Goal: Task Accomplishment & Management: Manage account settings

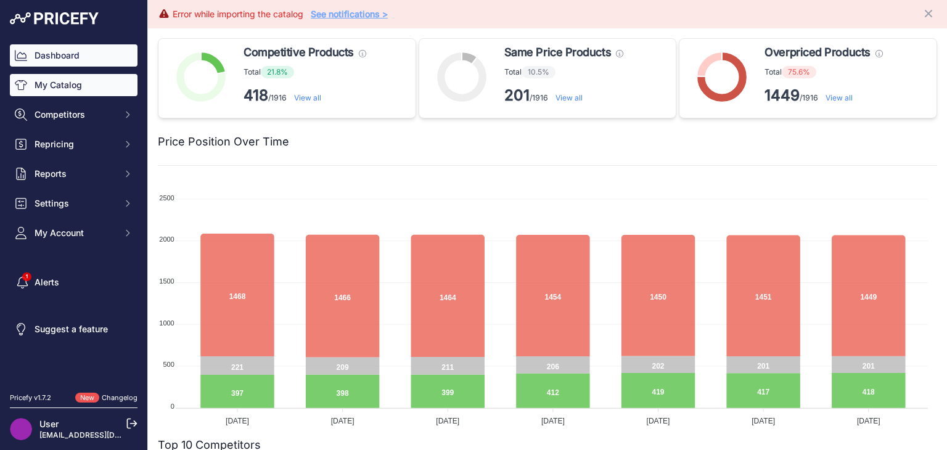
click at [86, 90] on link "My Catalog" at bounding box center [74, 85] width 128 height 22
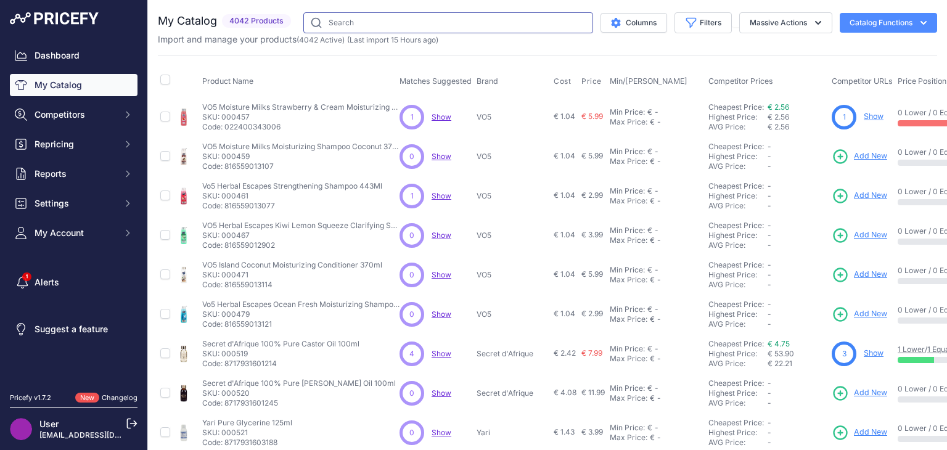
click at [368, 19] on input "text" at bounding box center [448, 22] width 290 height 21
type input "e45"
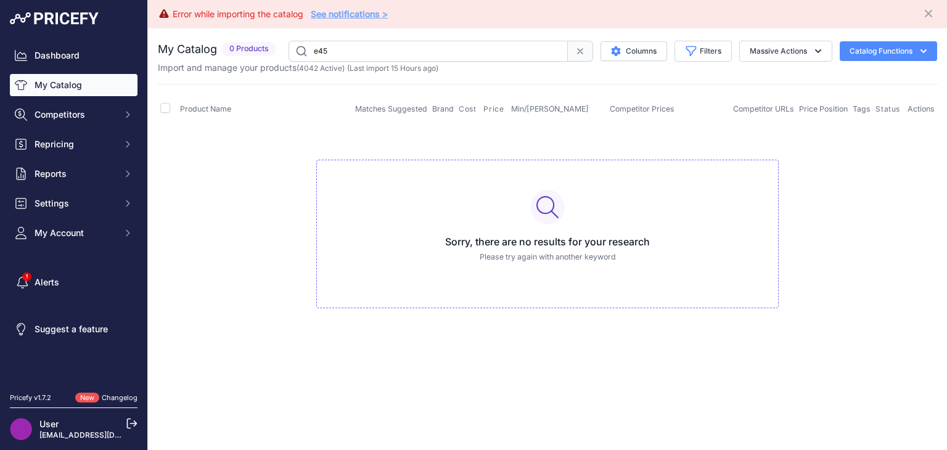
click at [48, 86] on link "My Catalog" at bounding box center [74, 85] width 128 height 22
click at [716, 50] on button "Filters" at bounding box center [703, 51] width 57 height 21
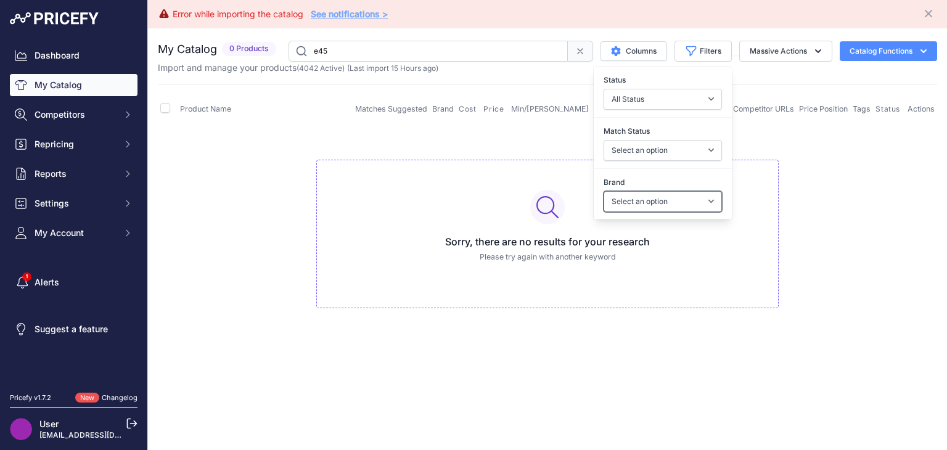
click at [713, 204] on select "Select an option A3 Activilong ADF Adore Affirm Africa's Best African Afri Afri…" at bounding box center [663, 201] width 118 height 21
click at [712, 204] on select "Select an option A3 Activilong ADF Adore Affirm Africa's Best African Afri Afri…" at bounding box center [663, 201] width 118 height 21
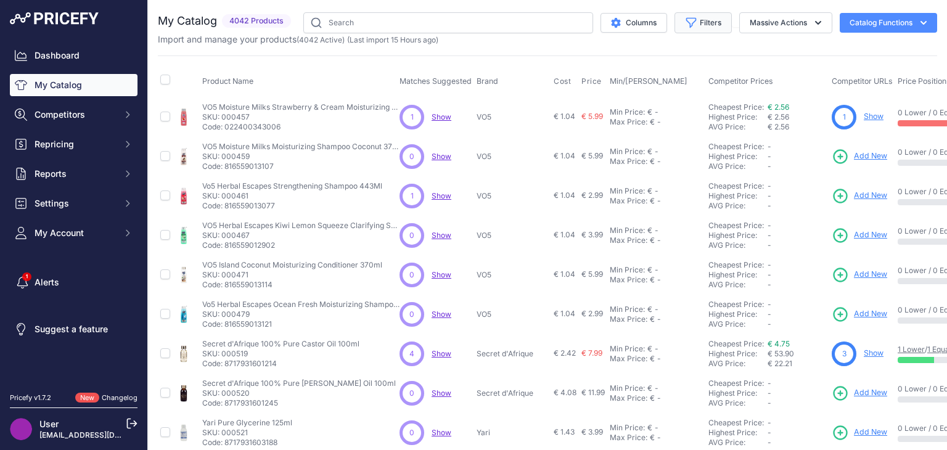
click at [711, 25] on button "Filters" at bounding box center [703, 22] width 57 height 21
click at [702, 23] on button "Filters" at bounding box center [703, 22] width 57 height 21
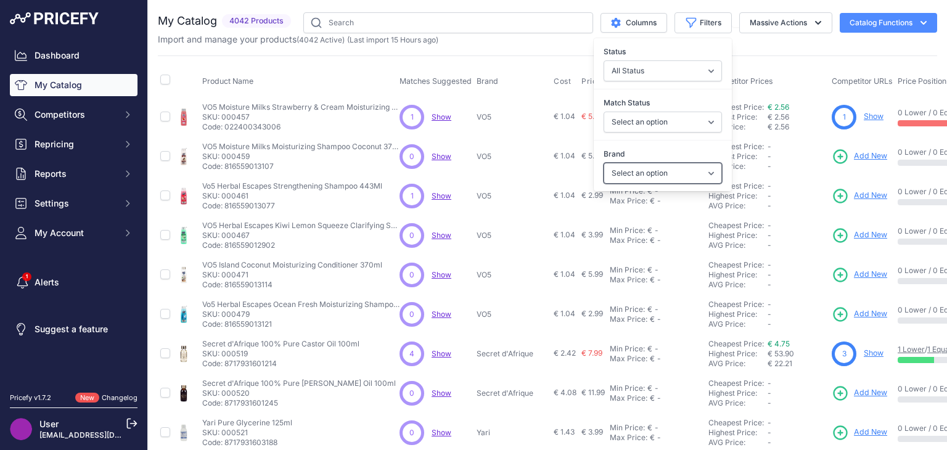
click at [709, 171] on select "Select an option A3 Activilong ADF Adore Affirm Africa's Best African Afri Afri…" at bounding box center [663, 173] width 118 height 21
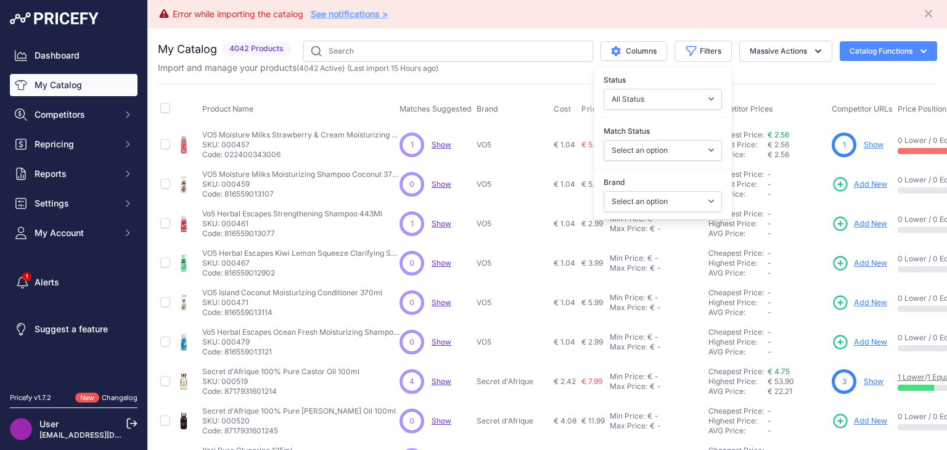
click at [701, 171] on div "Brand Select an option A3 Activilong ADF Adore Affirm Africa's Best African Afr…" at bounding box center [663, 194] width 138 height 46
click at [697, 204] on select "Select an option A3 Activilong ADF Adore Affirm Africa's Best African Afri Afri…" at bounding box center [663, 201] width 118 height 21
click at [472, 48] on input "text" at bounding box center [448, 51] width 290 height 21
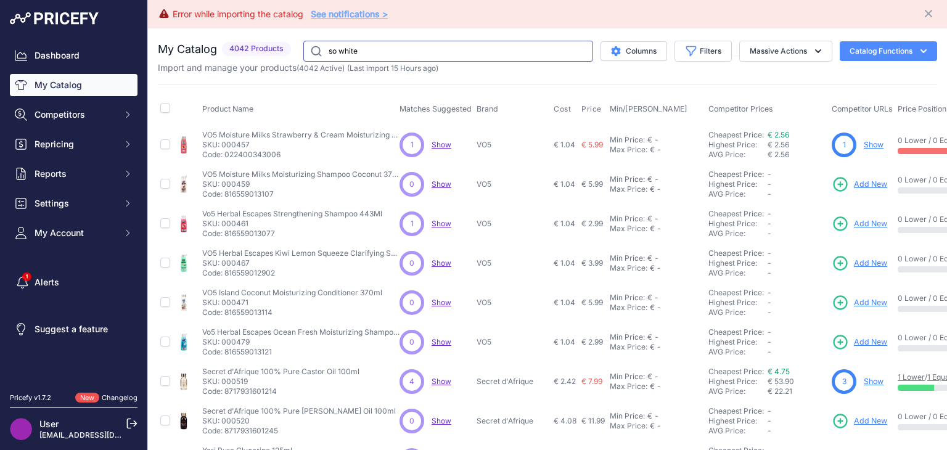
type input "so white"
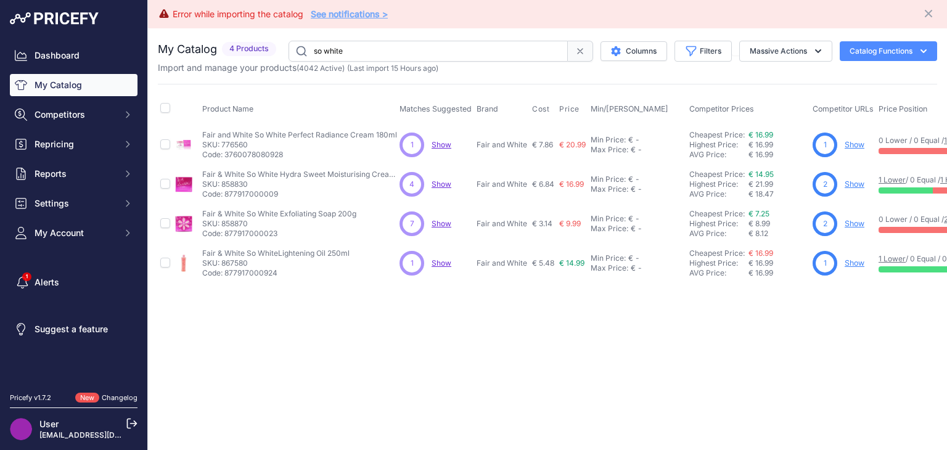
click at [857, 140] on link "Show" at bounding box center [855, 144] width 20 height 9
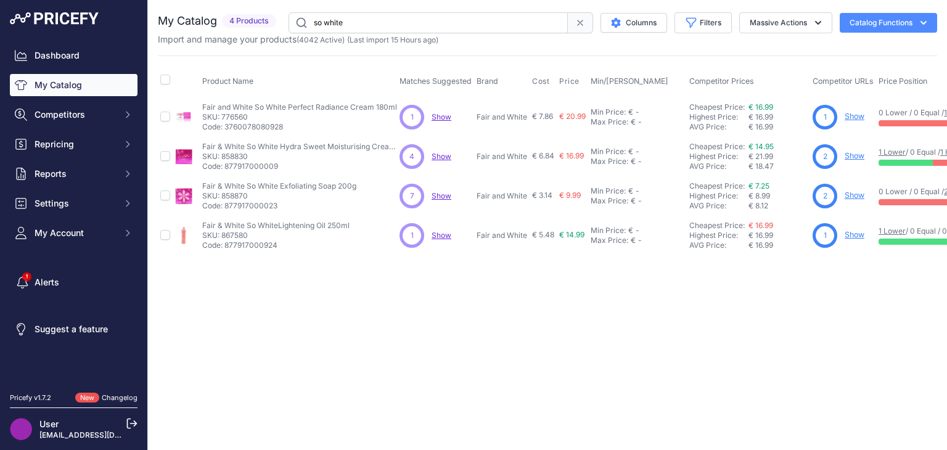
click at [860, 156] on link "Show" at bounding box center [855, 155] width 20 height 9
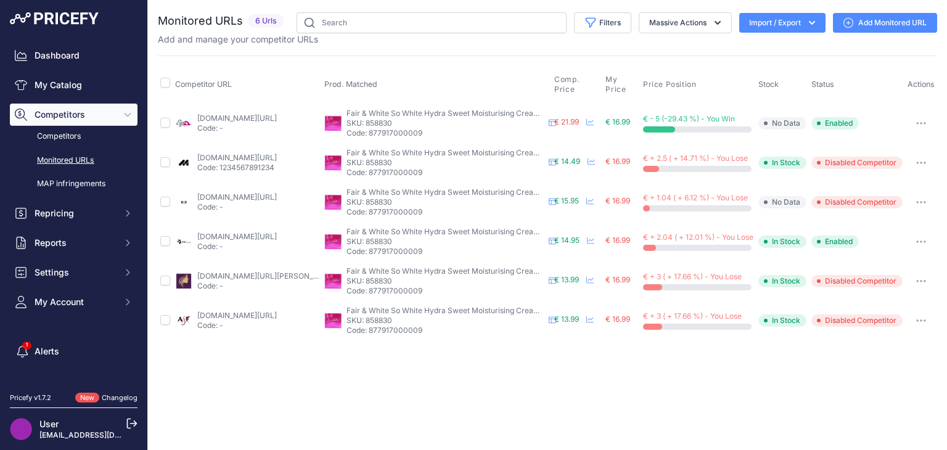
drag, startPoint x: 226, startPoint y: 245, endPoint x: 305, endPoint y: 381, distance: 156.2
click at [305, 381] on div "Close You are not connected to the internet." at bounding box center [547, 225] width 799 height 450
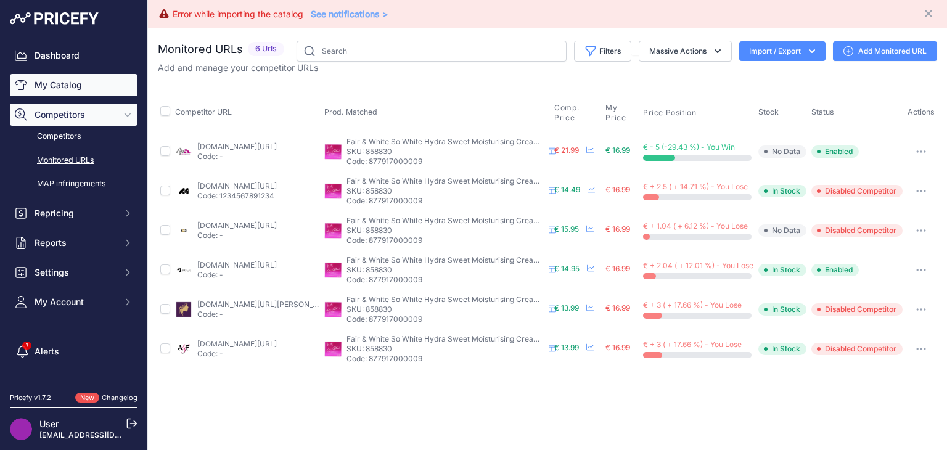
click at [71, 90] on link "My Catalog" at bounding box center [74, 85] width 128 height 22
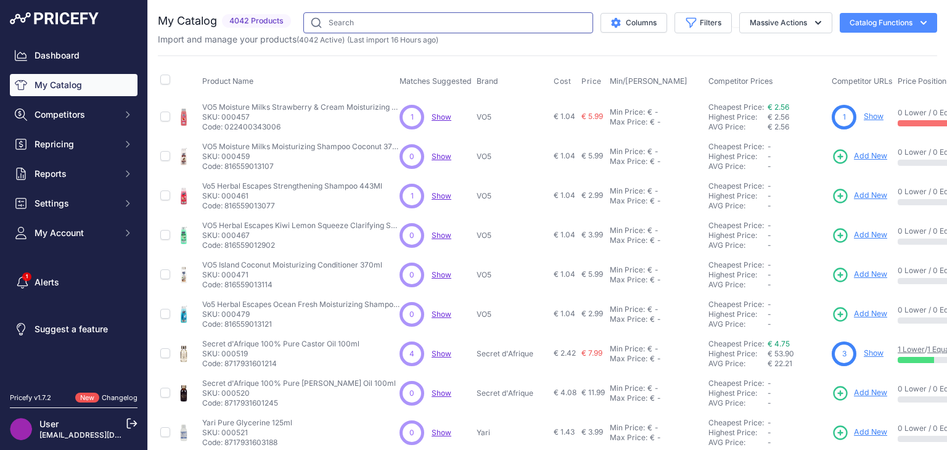
paste input "DevaCurl"
type input "DevaCurl"
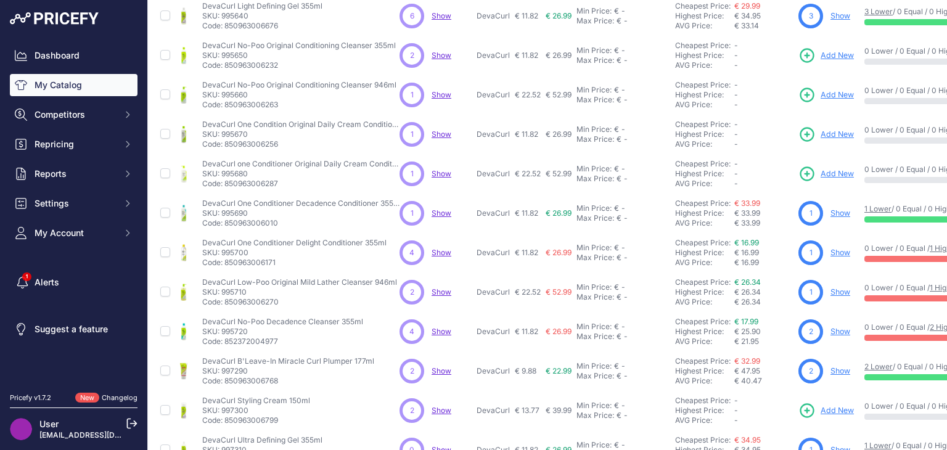
scroll to position [108, 0]
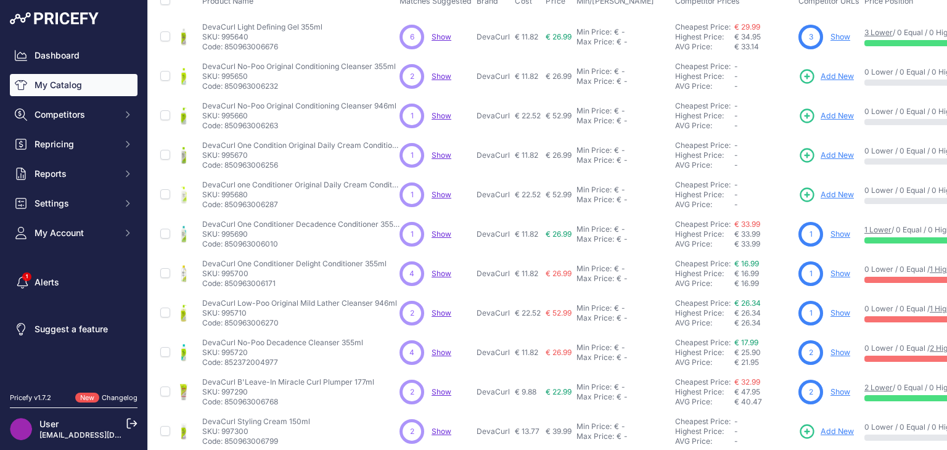
click at [96, 87] on link "My Catalog" at bounding box center [74, 85] width 128 height 22
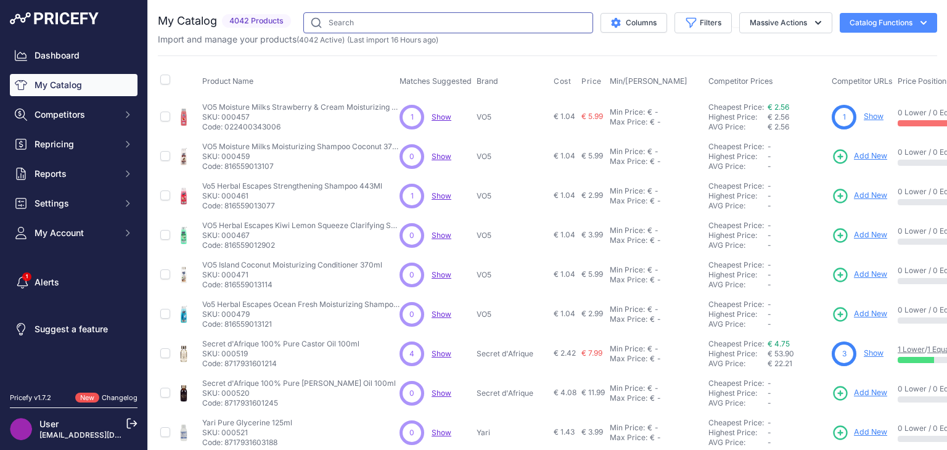
click at [423, 25] on input "text" at bounding box center [448, 22] width 290 height 21
type input "makari"
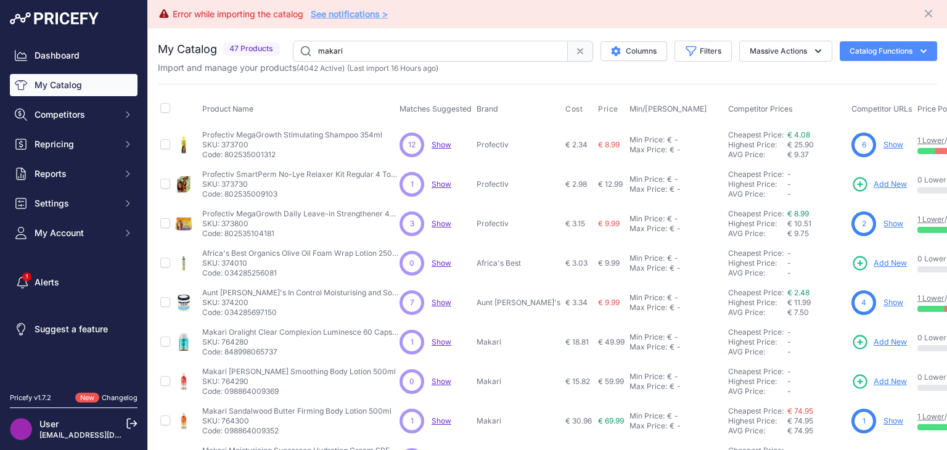
click at [419, 51] on input "makari" at bounding box center [430, 51] width 275 height 21
click at [70, 87] on link "My Catalog" at bounding box center [74, 85] width 128 height 22
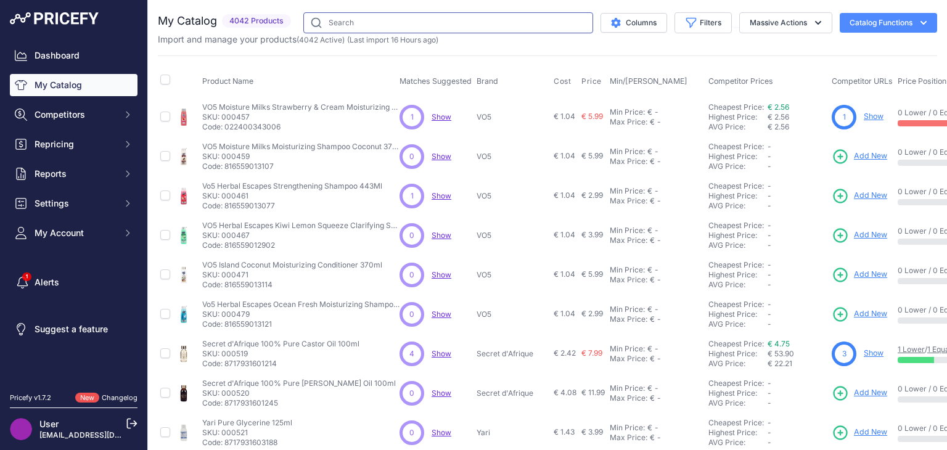
click at [405, 28] on input "text" at bounding box center [448, 22] width 290 height 21
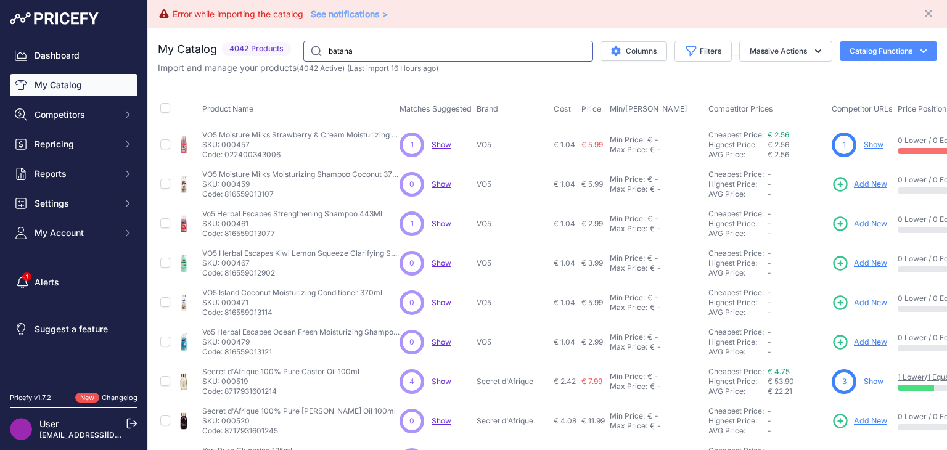
type input "batana"
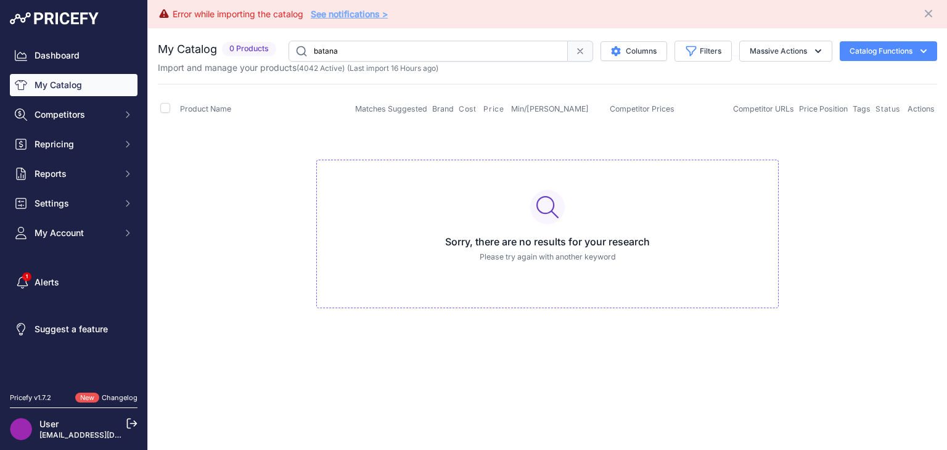
click at [578, 49] on icon at bounding box center [580, 51] width 5 height 5
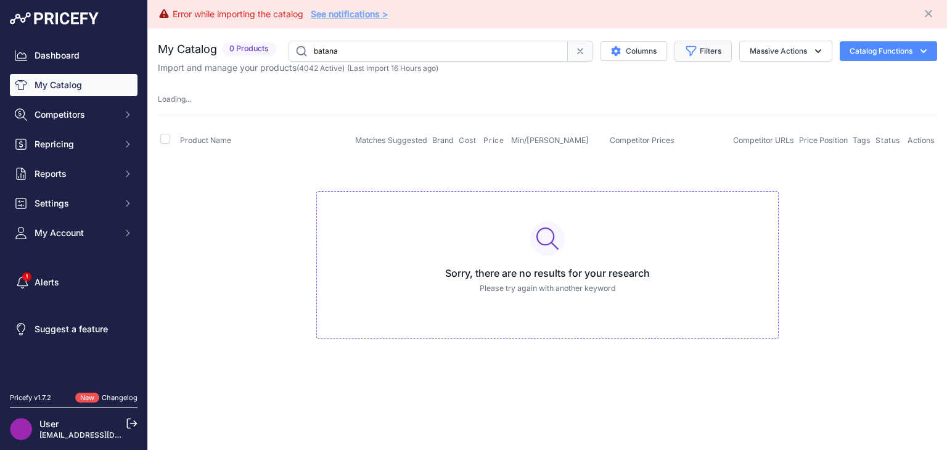
click at [702, 42] on button "Filters" at bounding box center [703, 51] width 57 height 21
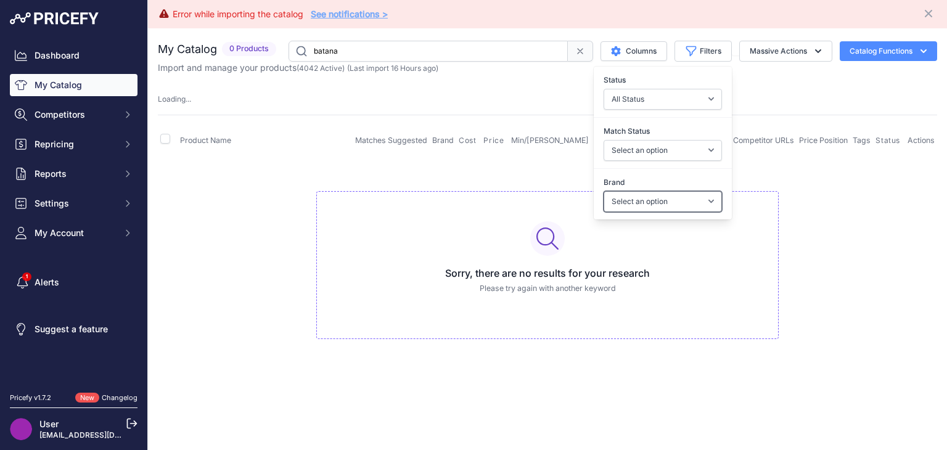
click at [703, 199] on select "Select an option A3 Activilong ADF Adore Affirm Africa's Best African Afri Afri…" at bounding box center [663, 201] width 118 height 21
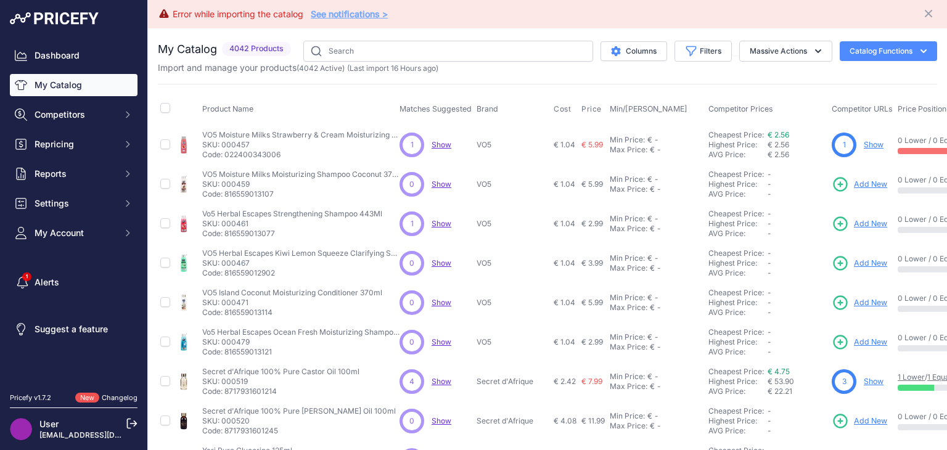
click at [91, 85] on link "My Catalog" at bounding box center [74, 85] width 128 height 22
click at [675, 53] on button "Filters" at bounding box center [703, 51] width 57 height 21
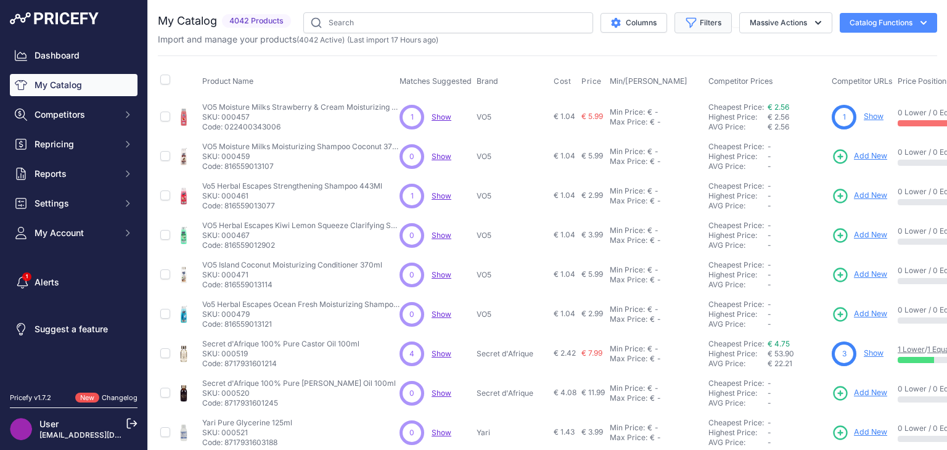
click at [717, 20] on button "Filters" at bounding box center [703, 22] width 57 height 21
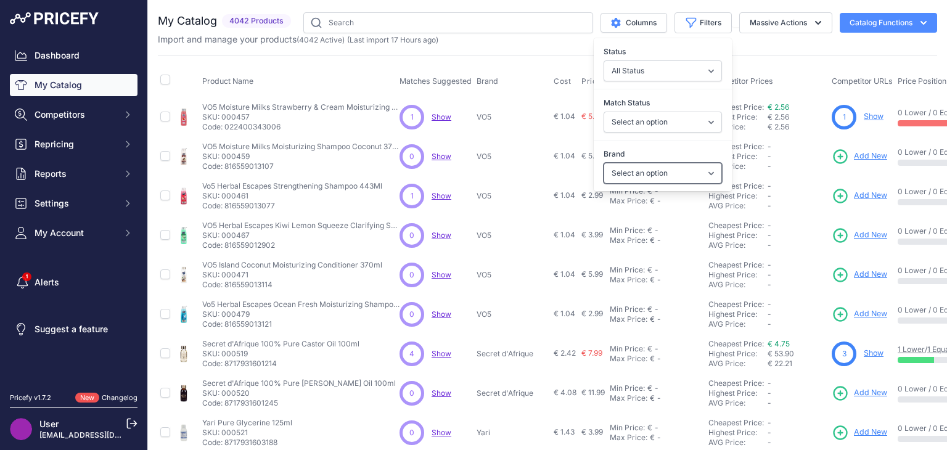
click at [698, 178] on select "Select an option A3 Activilong ADF Adore Affirm Africa's Best African Afri Afri…" at bounding box center [663, 173] width 118 height 21
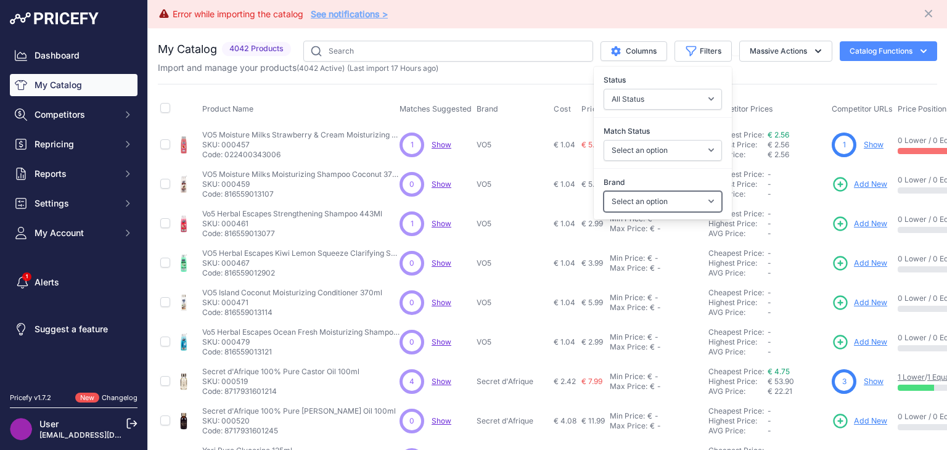
select select "[PERSON_NAME]"
click at [604, 191] on select "Select an option A3 Activilong ADF Adore Affirm Africa's Best African Afri Afri…" at bounding box center [663, 201] width 118 height 21
click at [609, 69] on div "Status All Status Only Enabled Only Disabled" at bounding box center [663, 92] width 138 height 46
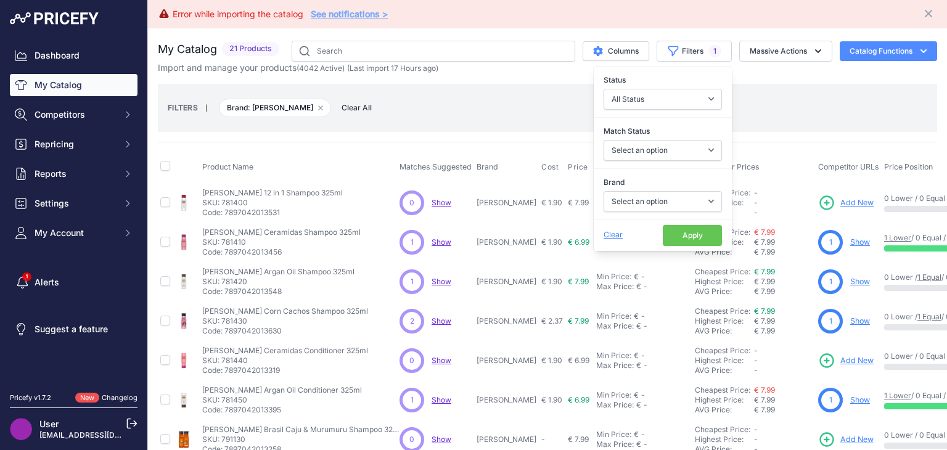
click at [688, 228] on button "Apply" at bounding box center [692, 235] width 59 height 21
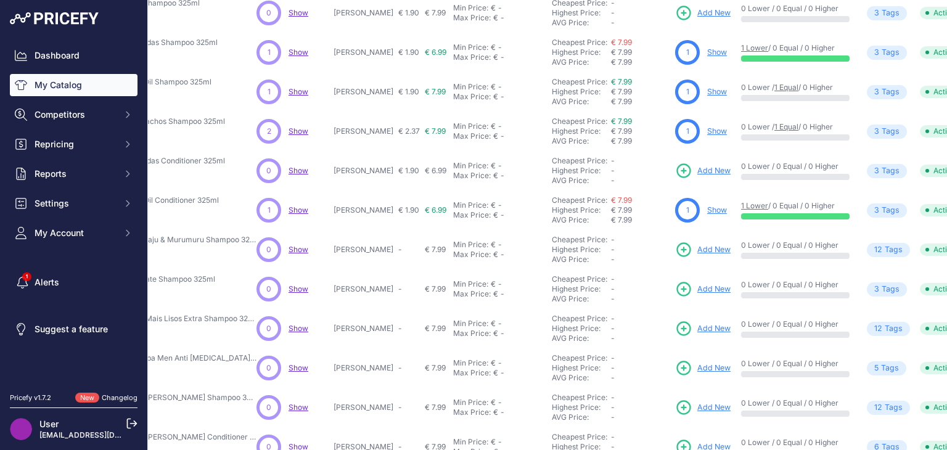
scroll to position [384, 143]
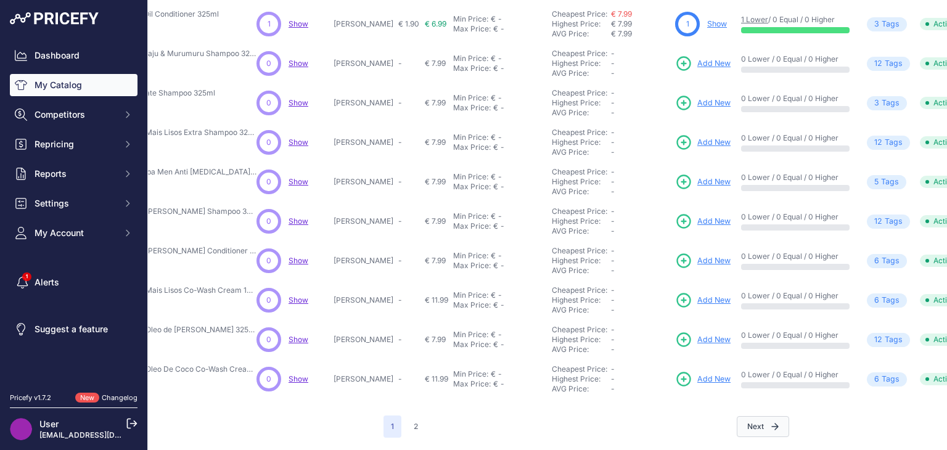
click at [772, 423] on icon "button" at bounding box center [775, 426] width 7 height 7
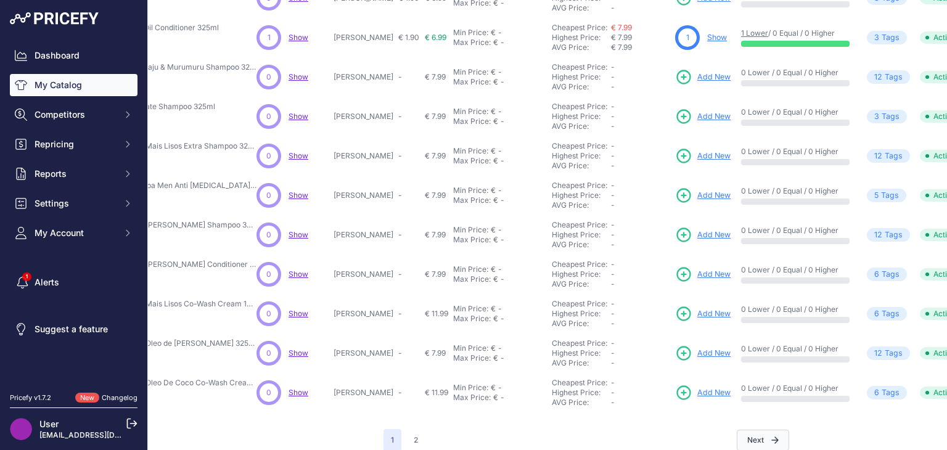
scroll to position [405, 143]
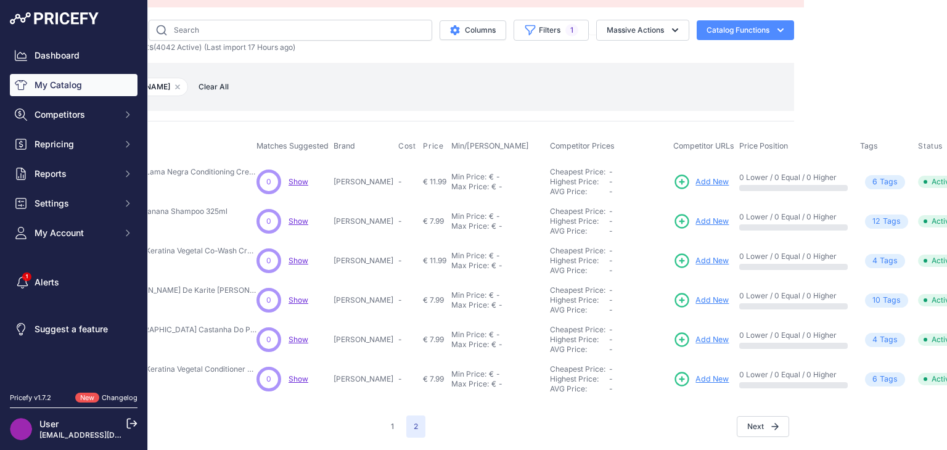
scroll to position [29, 0]
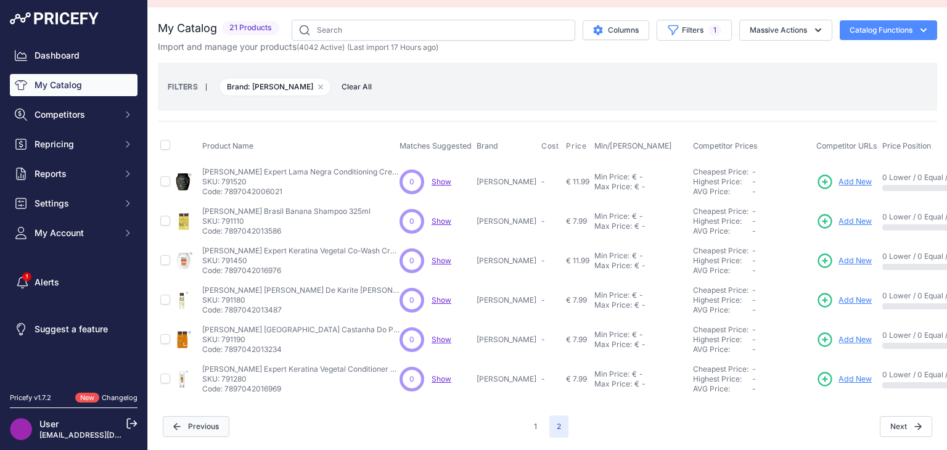
click at [185, 421] on button "Previous" at bounding box center [196, 426] width 67 height 21
